Goal: Transaction & Acquisition: Register for event/course

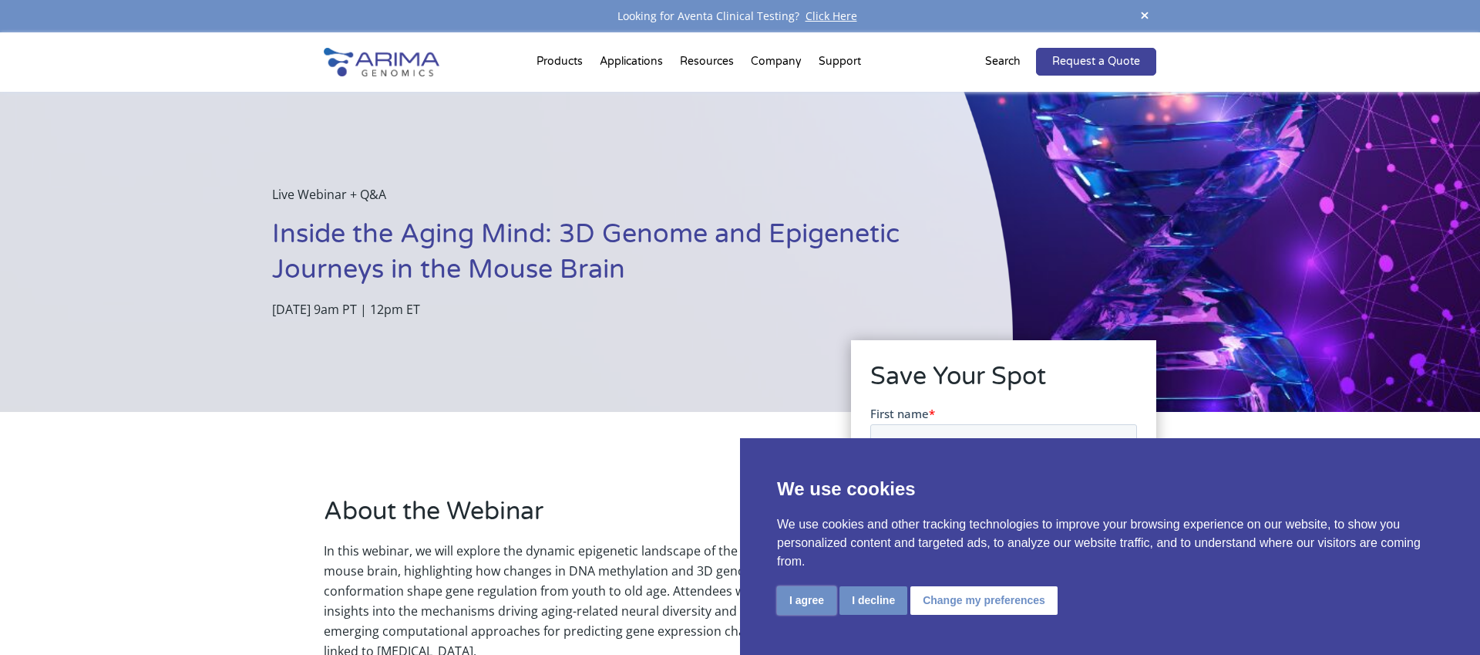
click at [821, 600] on button "I agree" at bounding box center [806, 600] width 59 height 29
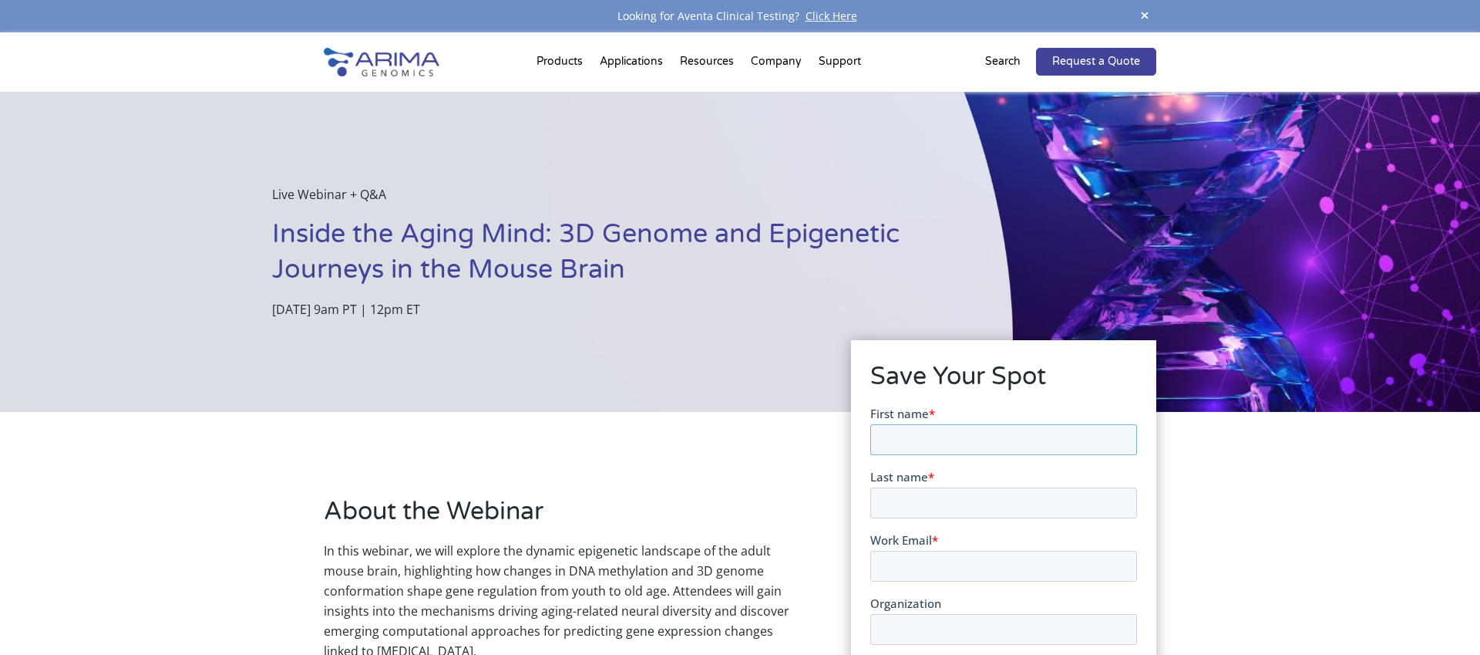
click at [958, 433] on input "First name *" at bounding box center [1003, 438] width 267 height 31
type input "[PERSON_NAME]"
click at [919, 497] on input "Last name *" at bounding box center [1003, 502] width 267 height 31
type input "[PERSON_NAME]"
click at [941, 577] on input "Work Email *" at bounding box center [1003, 565] width 267 height 31
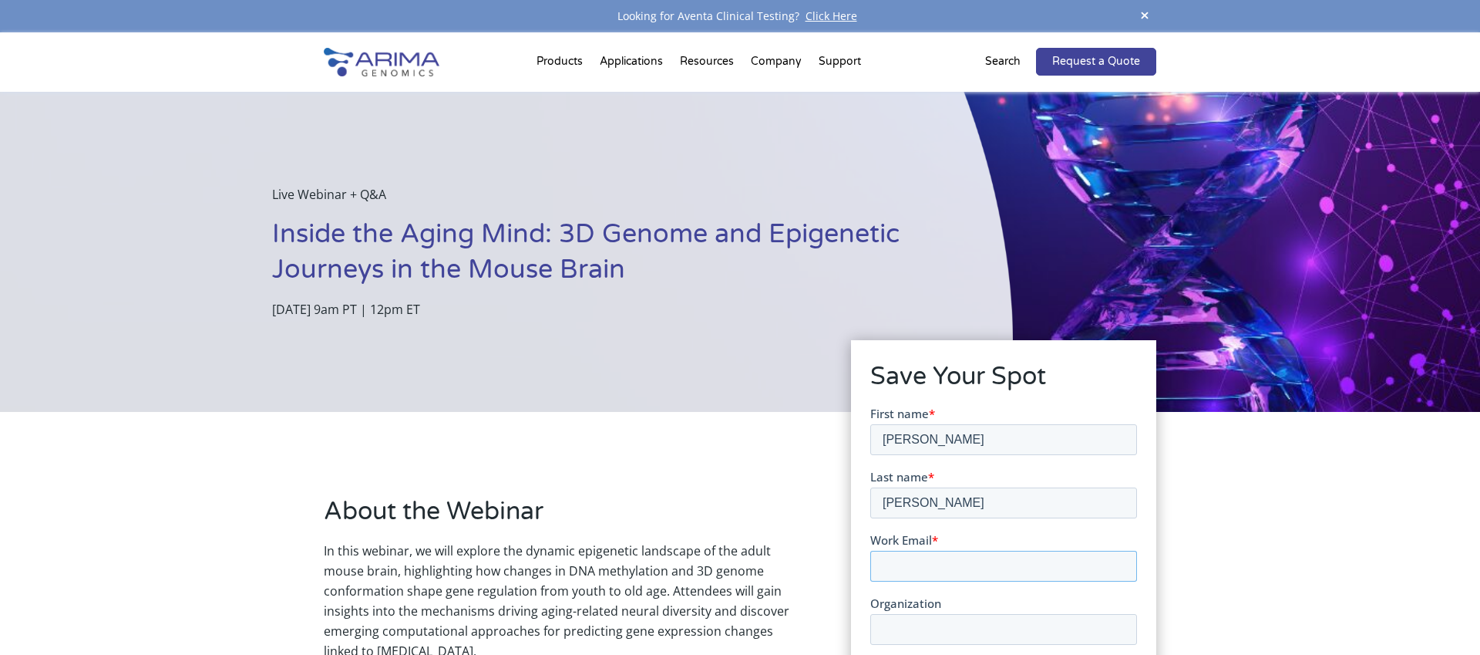
scroll to position [21, 0]
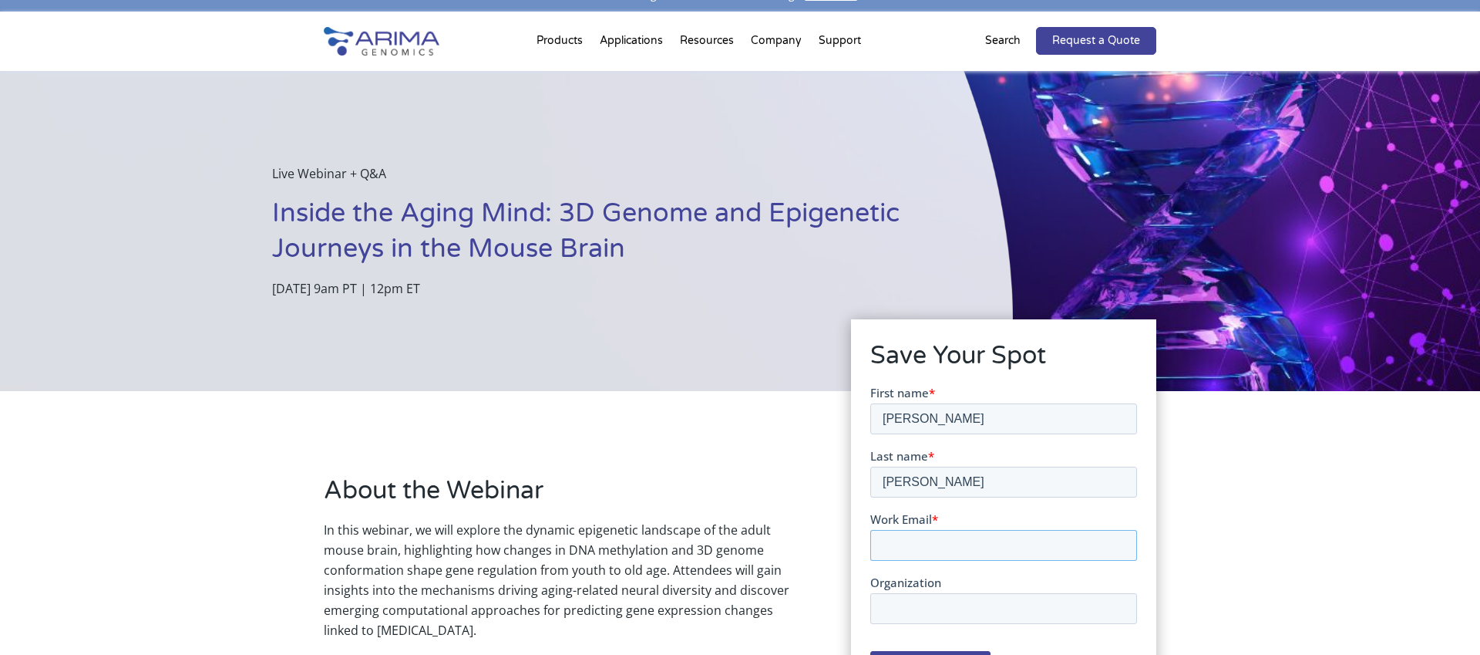
type input "[PERSON_NAME][EMAIL_ADDRESS][PERSON_NAME][DOMAIN_NAME]"
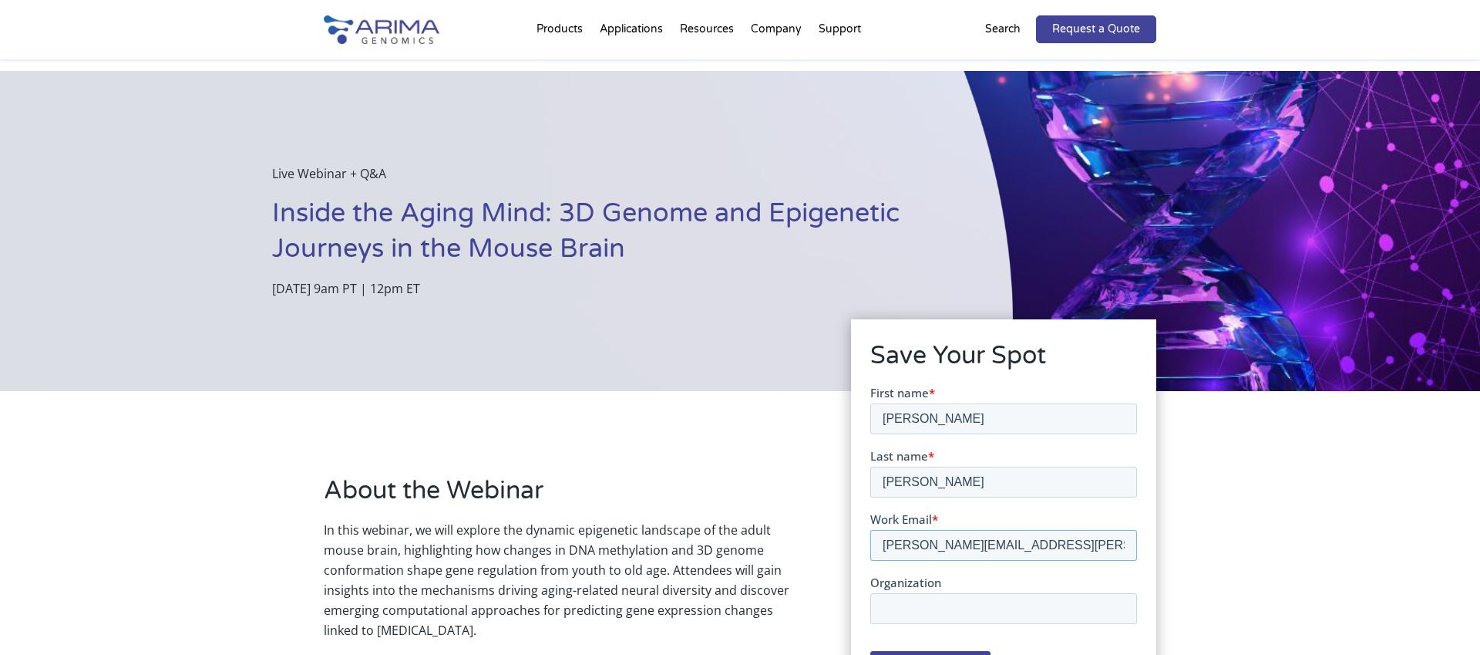
scroll to position [150, 0]
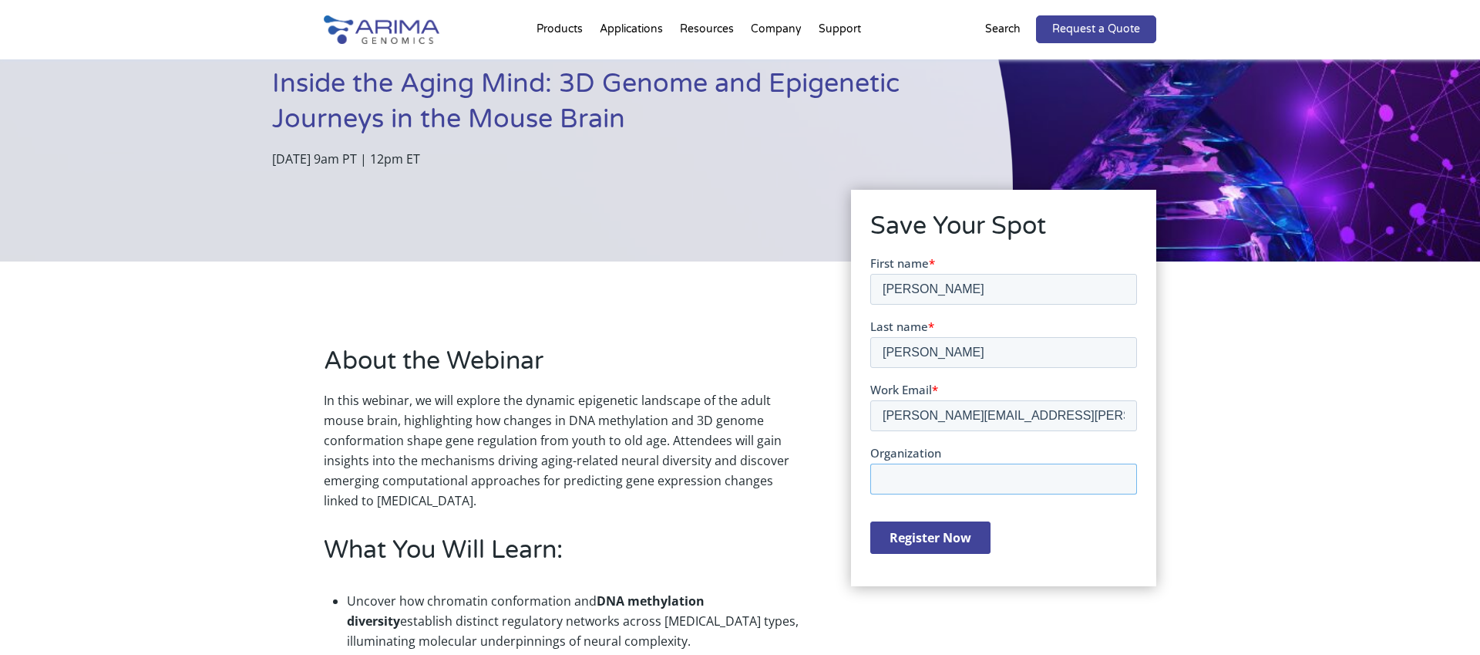
click at [938, 470] on input "Organization" at bounding box center [1003, 478] width 267 height 31
type input "[PERSON_NAME] [MEDICAL_DATA] Centre"
click at [931, 540] on input "Register Now" at bounding box center [930, 536] width 120 height 32
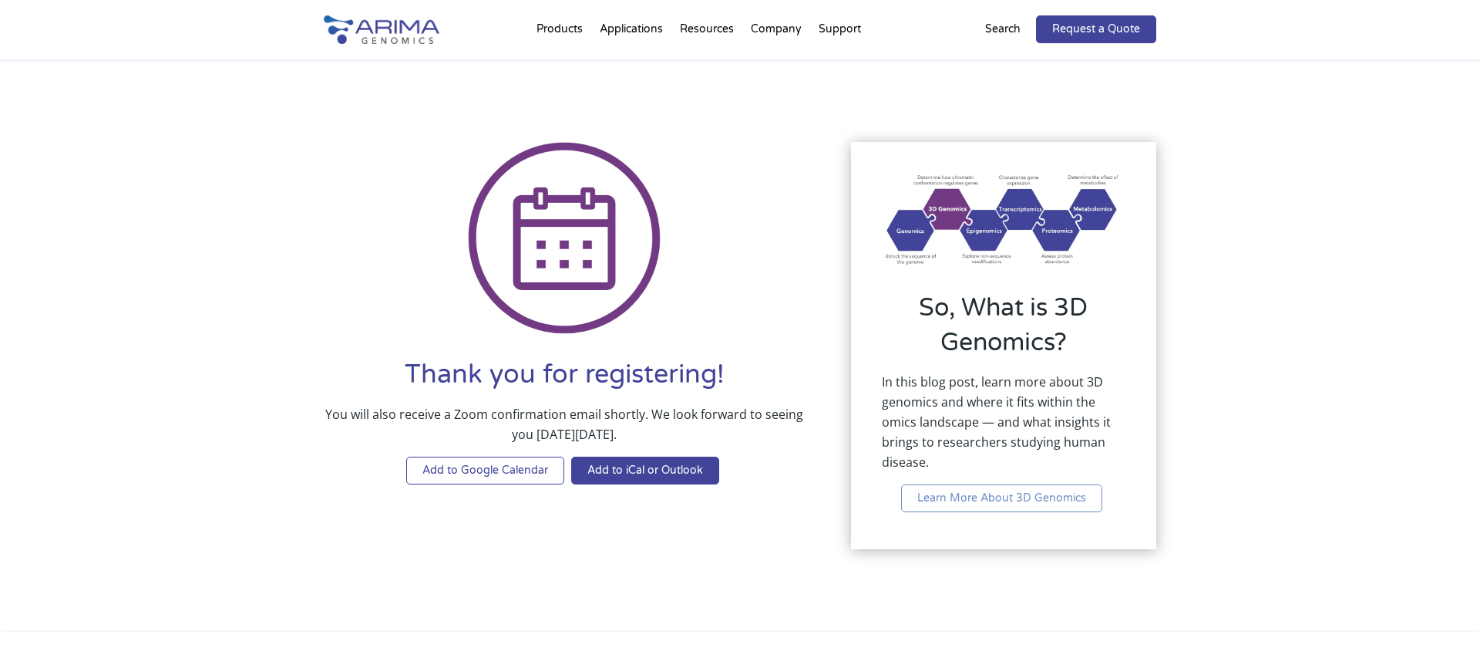
click at [485, 480] on link "Add to Google Calendar" at bounding box center [485, 470] width 158 height 28
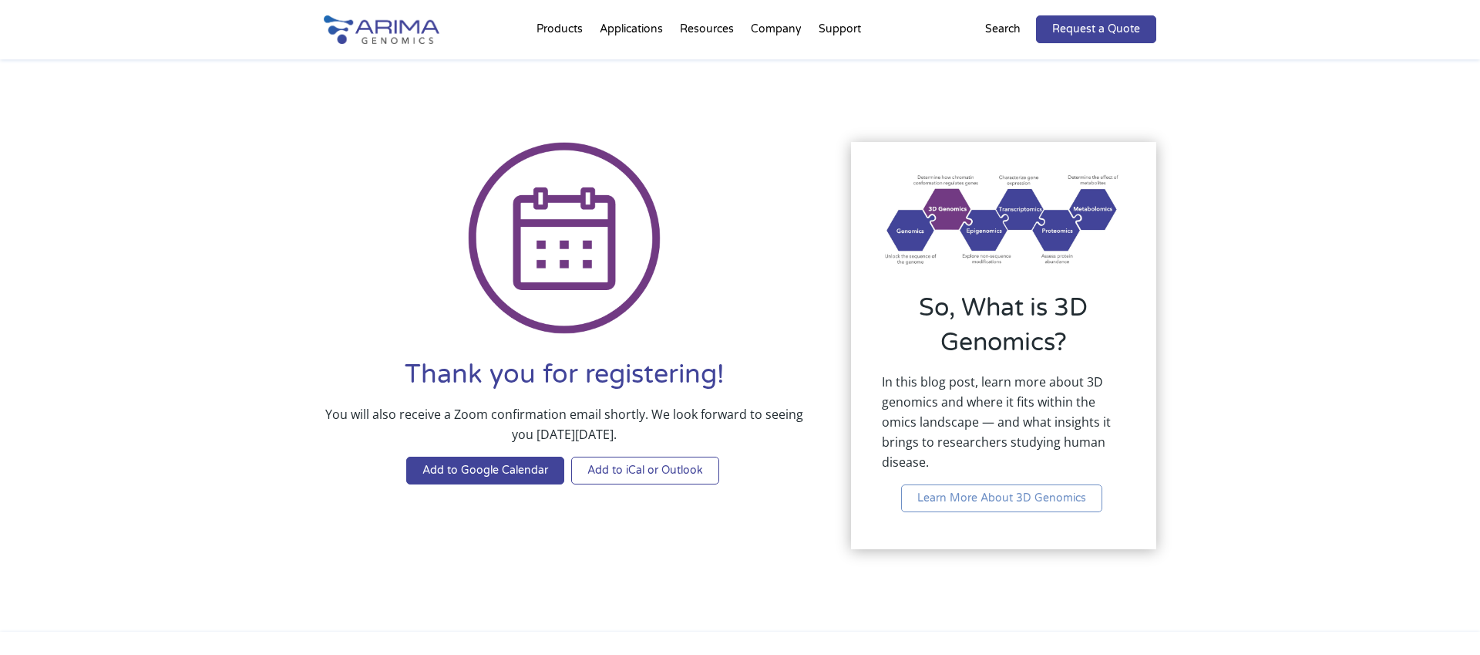
click at [713, 458] on link "Add to iCal or Outlook" at bounding box center [645, 470] width 148 height 28
click at [717, 349] on div "Thank you for registering! You will also receive a Zoom confirmation email shor…" at bounding box center [564, 322] width 481 height 361
